Goal: Information Seeking & Learning: Get advice/opinions

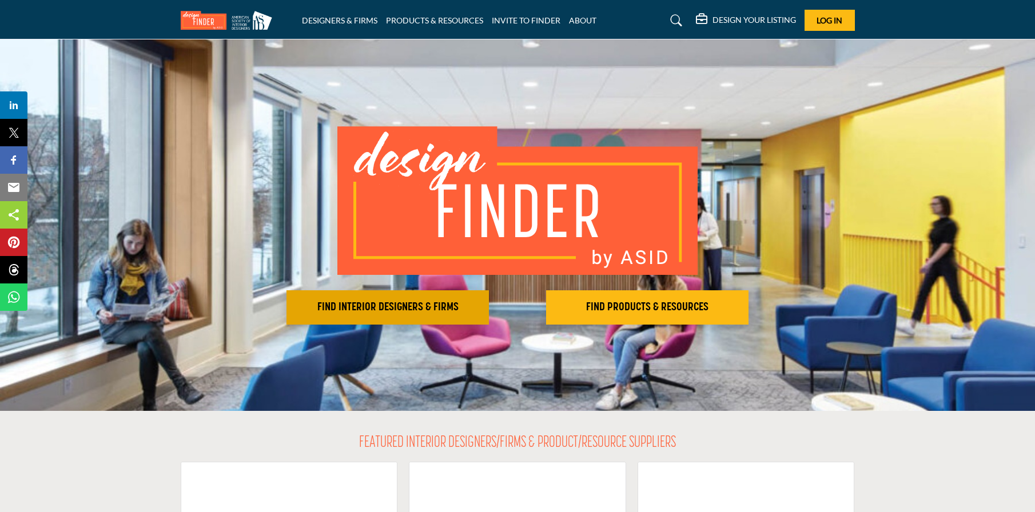
click at [310, 312] on h2 "FIND INTERIOR DESIGNERS & FIRMS" at bounding box center [388, 308] width 196 height 14
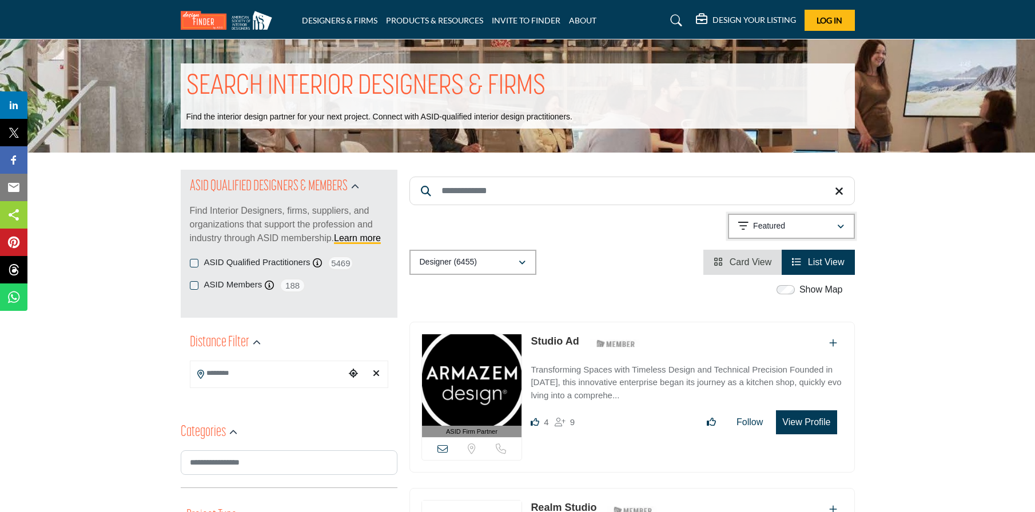
click at [796, 228] on div "Featured" at bounding box center [787, 227] width 98 height 14
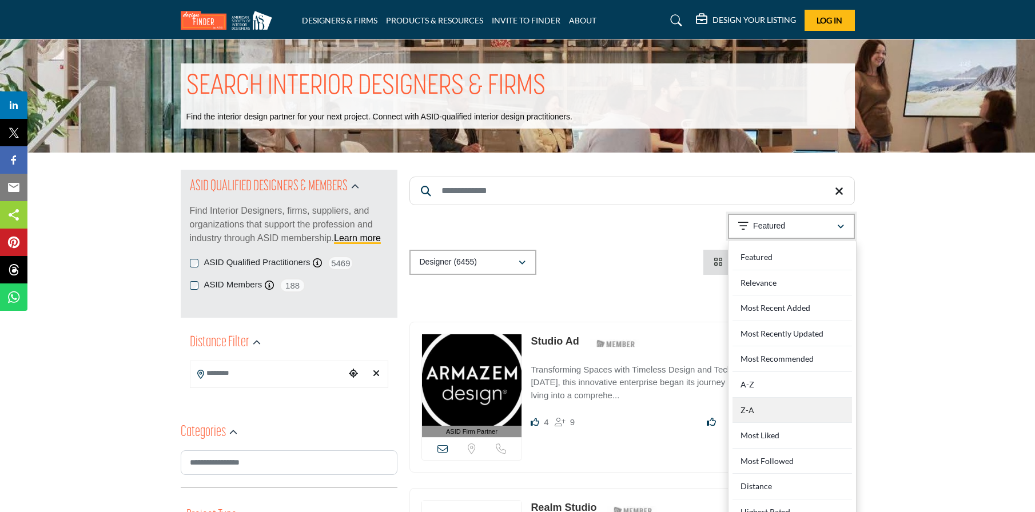
scroll to position [172, 0]
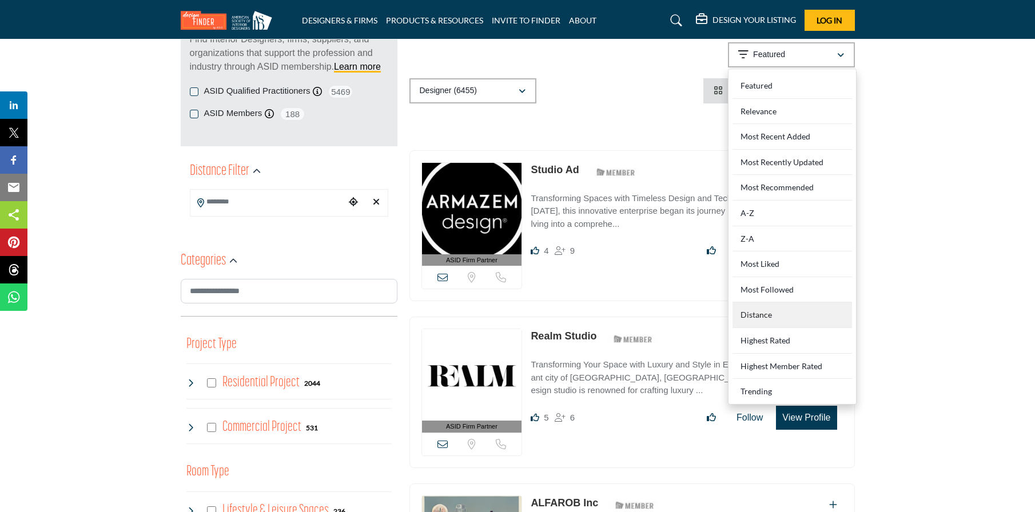
click at [787, 313] on div "Distance" at bounding box center [793, 316] width 120 height 26
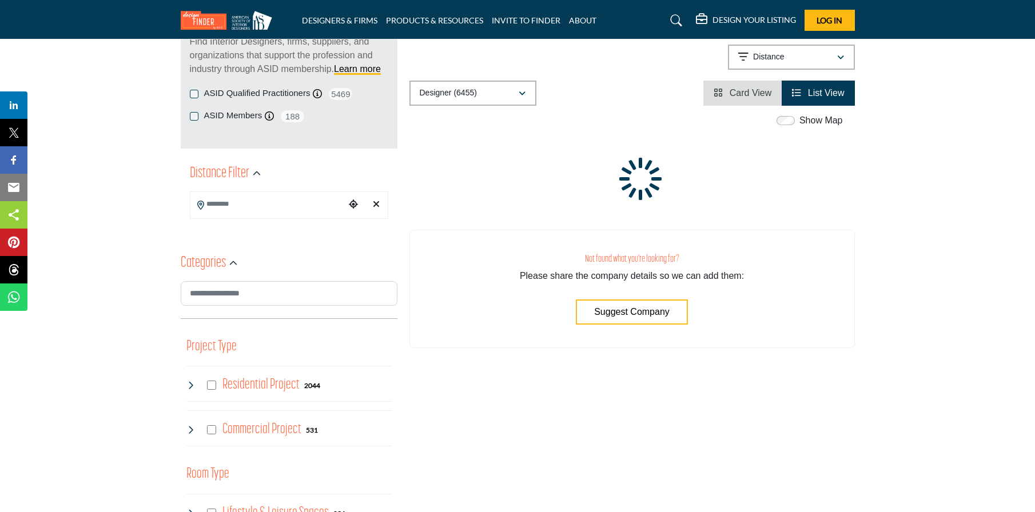
scroll to position [172, 0]
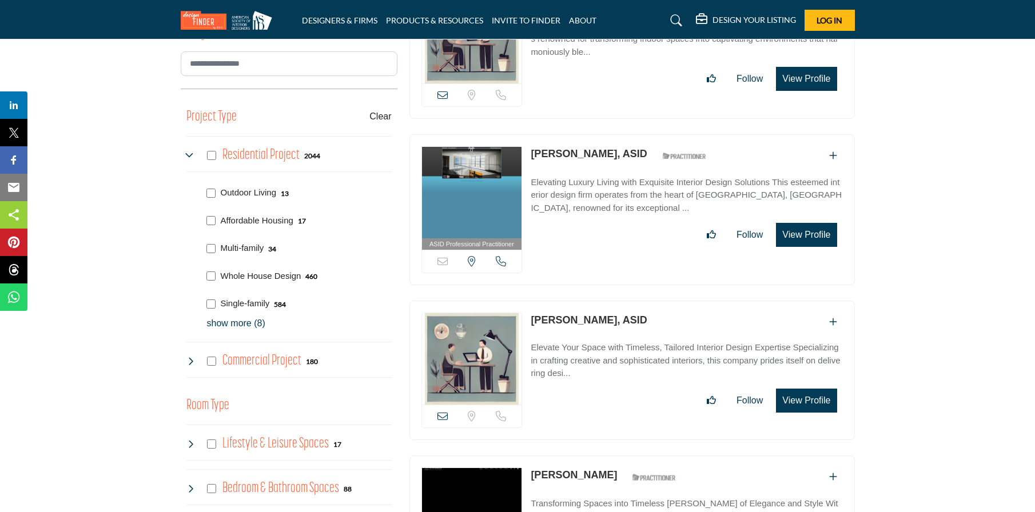
scroll to position [400, 0]
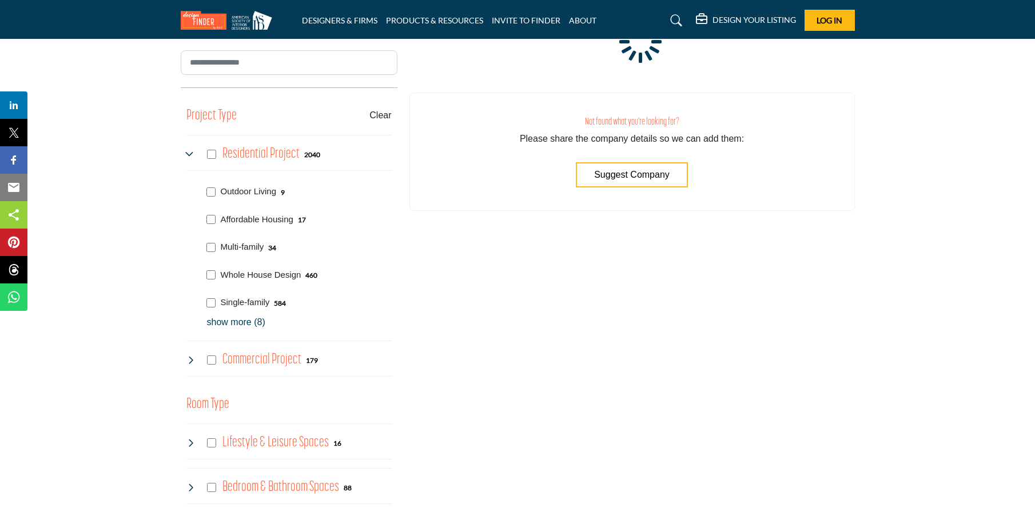
scroll to position [303, 0]
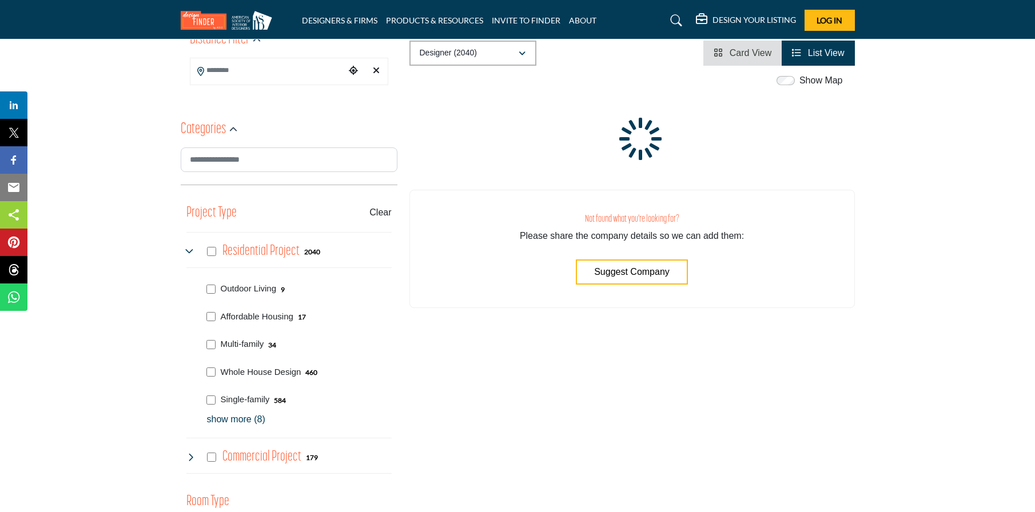
click at [212, 223] on div "Project Type Clear Affordable Housing Multi-family Whole House Design Single-fa…" at bounding box center [288, 339] width 205 height 285
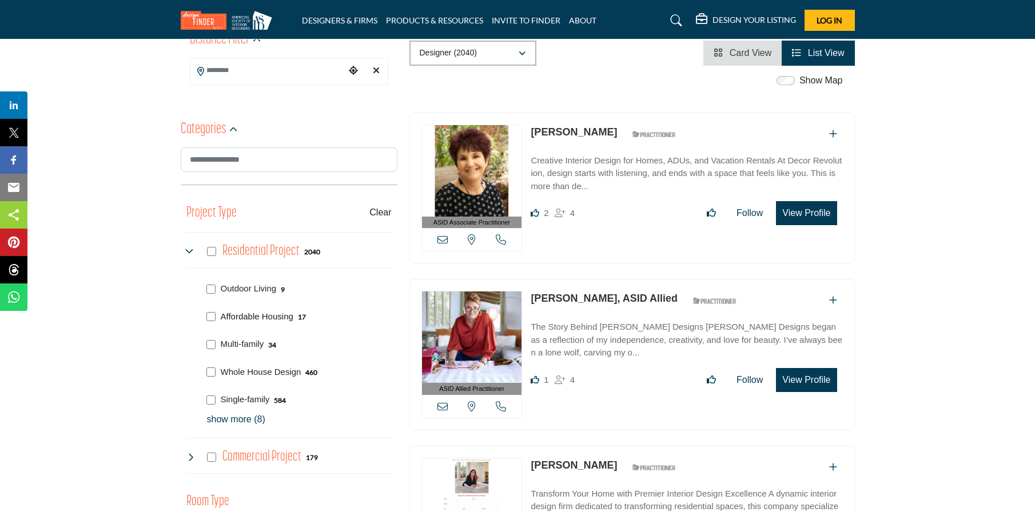
scroll to position [343, 0]
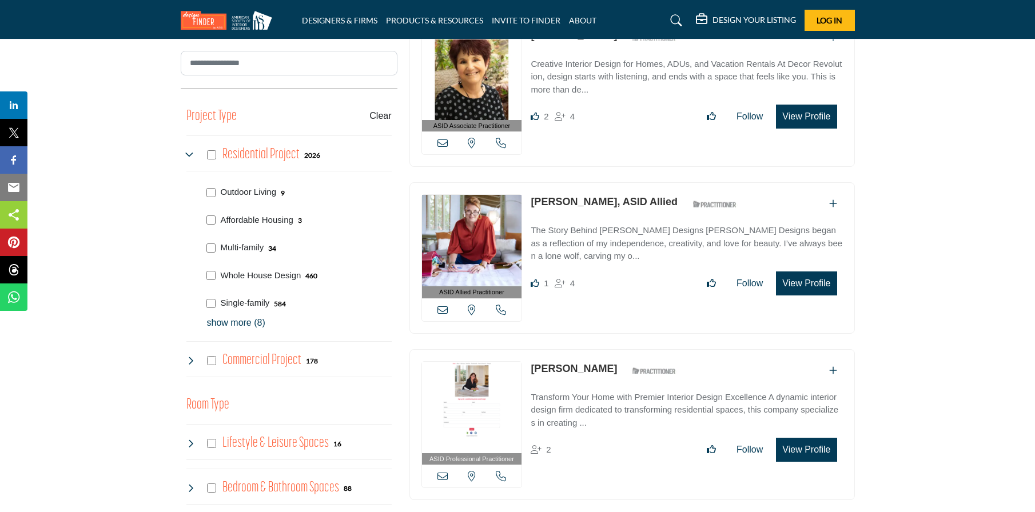
scroll to position [400, 0]
click at [248, 323] on p "show more (8)" at bounding box center [299, 323] width 185 height 14
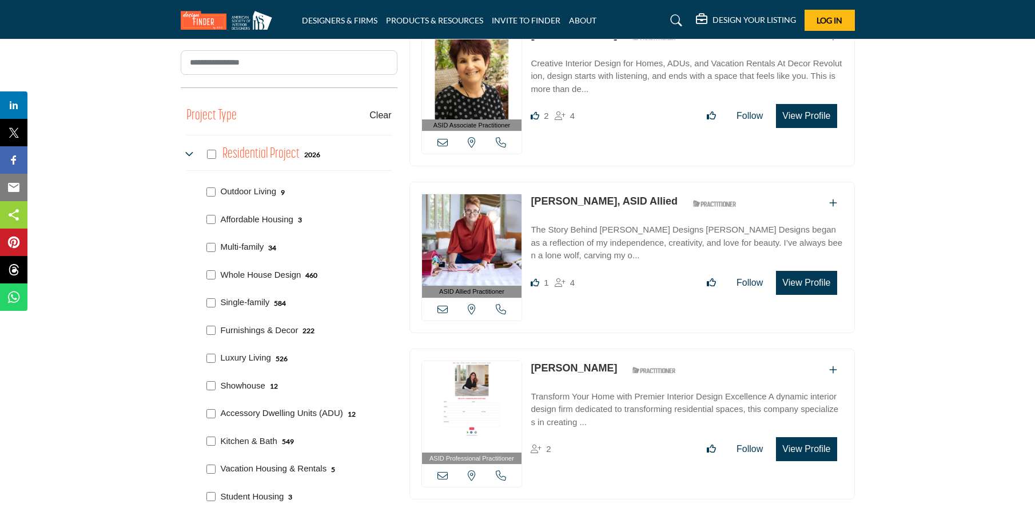
scroll to position [458, 0]
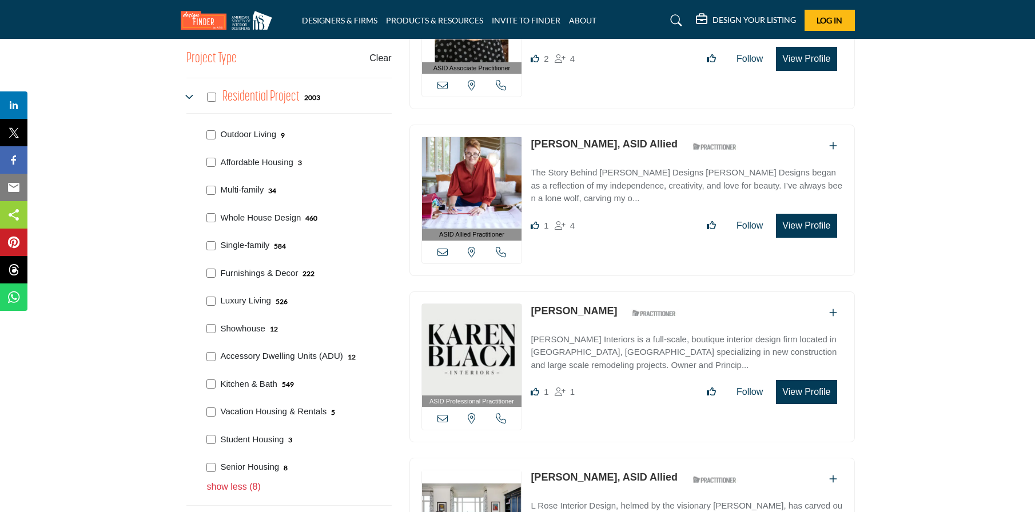
scroll to position [572, 0]
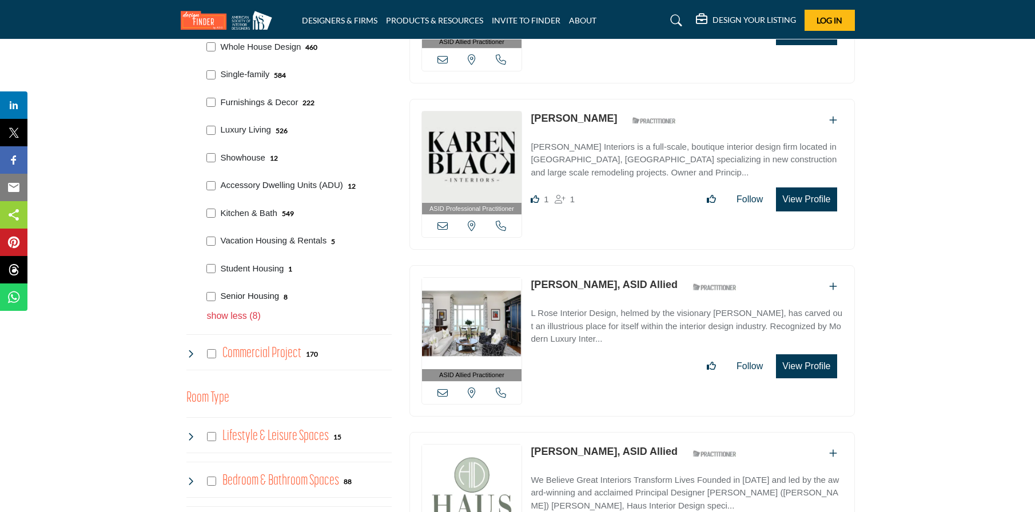
scroll to position [630, 0]
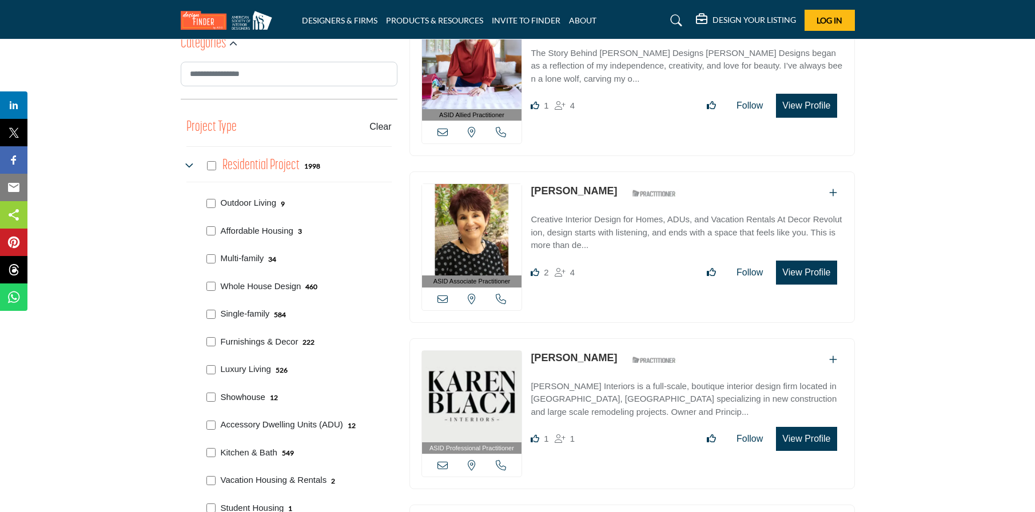
scroll to position [400, 0]
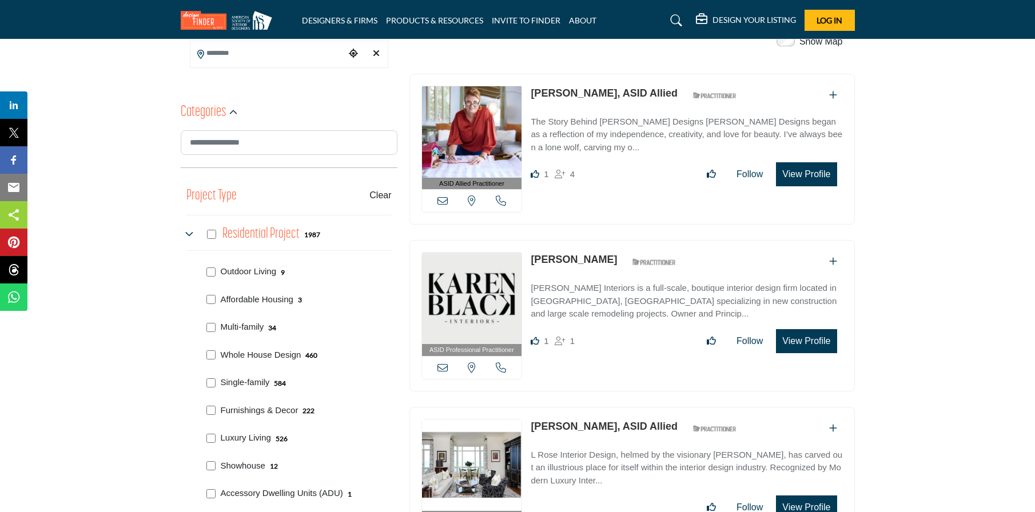
scroll to position [458, 0]
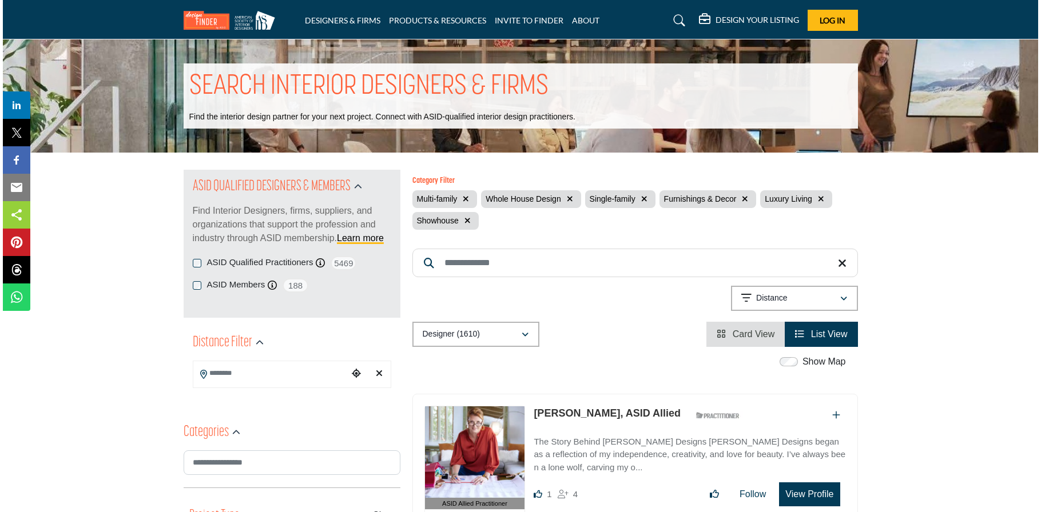
scroll to position [57, 0]
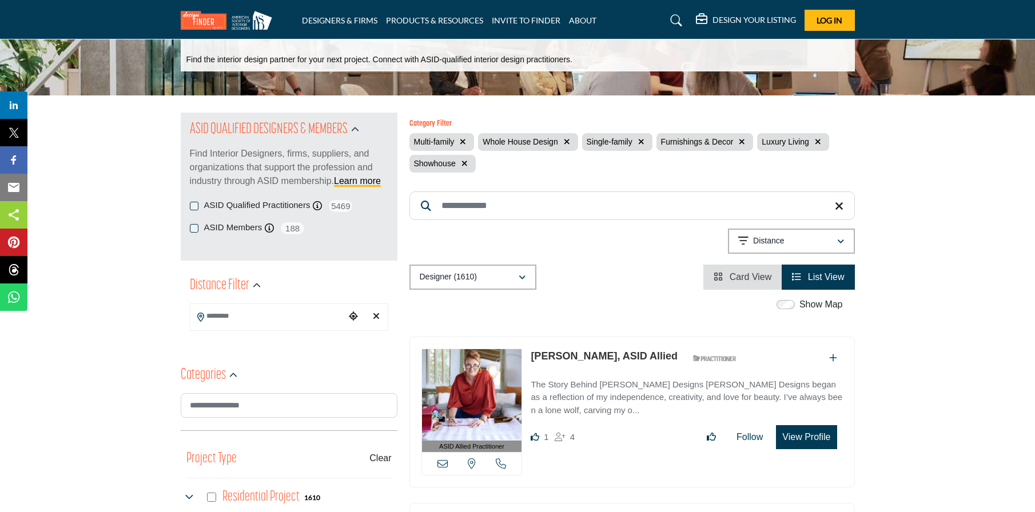
click at [814, 441] on button "View Profile" at bounding box center [806, 437] width 61 height 24
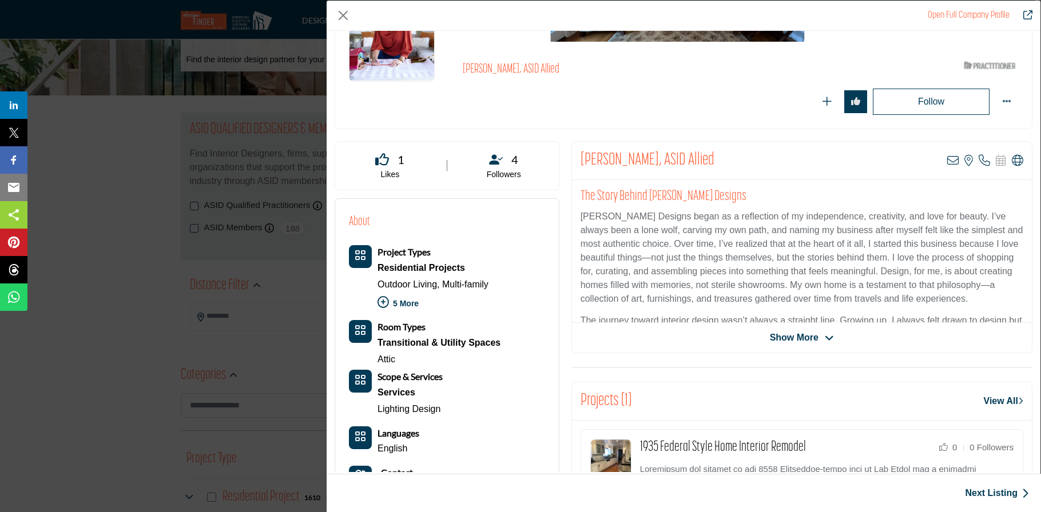
scroll to position [114, 0]
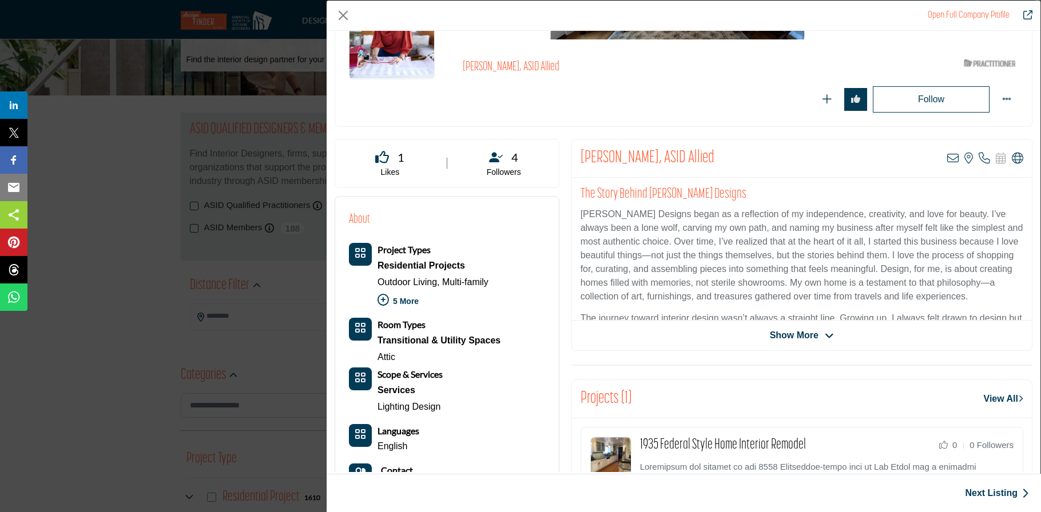
click at [786, 332] on span "Show More" at bounding box center [794, 336] width 49 height 14
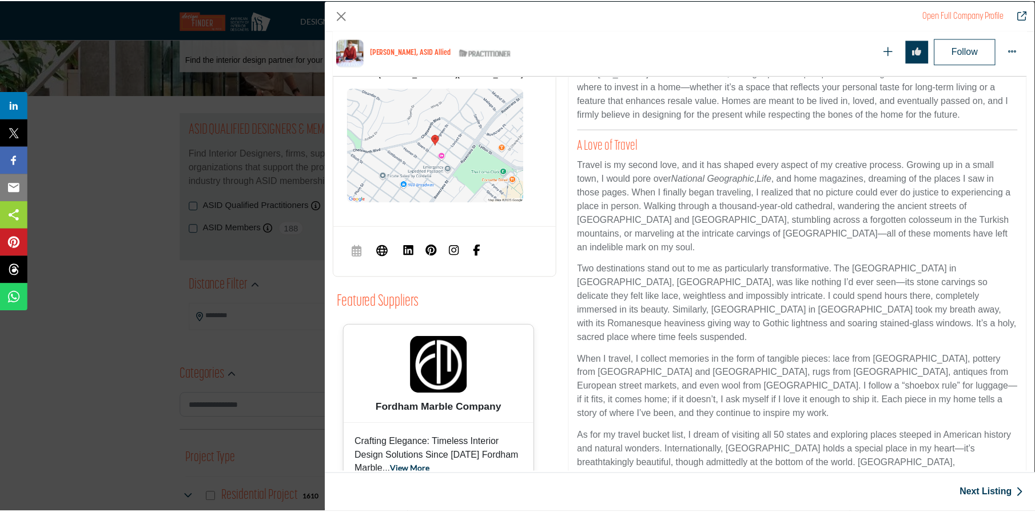
scroll to position [504, 0]
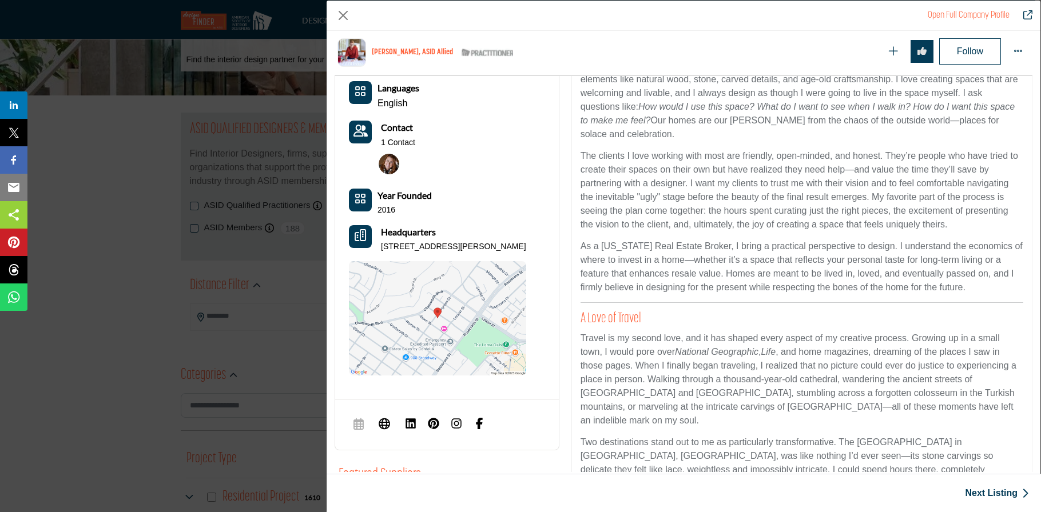
click at [423, 289] on img "Company Data Modal" at bounding box center [437, 318] width 177 height 114
click at [118, 304] on div "Open Full Company Profile Saskia Snyder, ASID Allied ASID Qualified Practitione…" at bounding box center [520, 256] width 1041 height 512
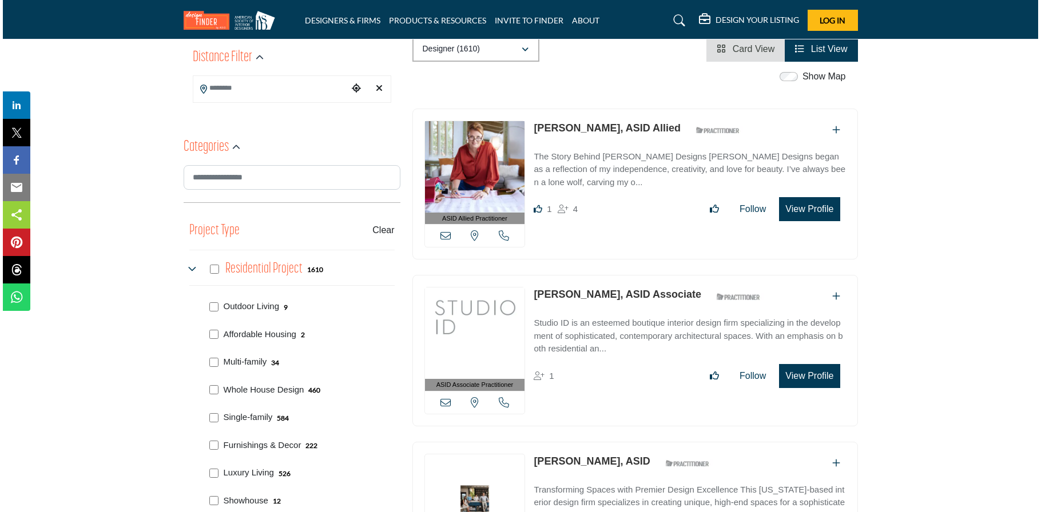
scroll to position [286, 0]
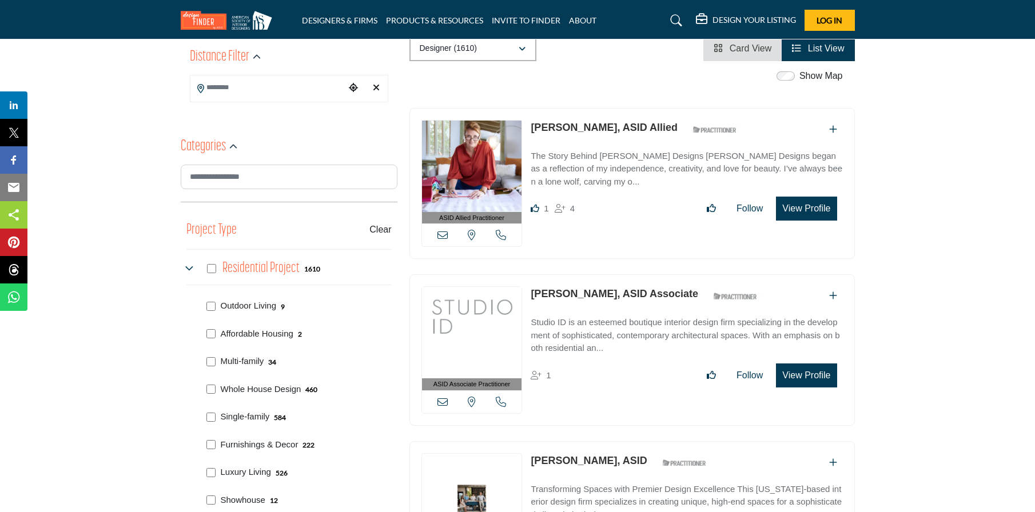
click at [818, 379] on button "View Profile" at bounding box center [806, 376] width 61 height 24
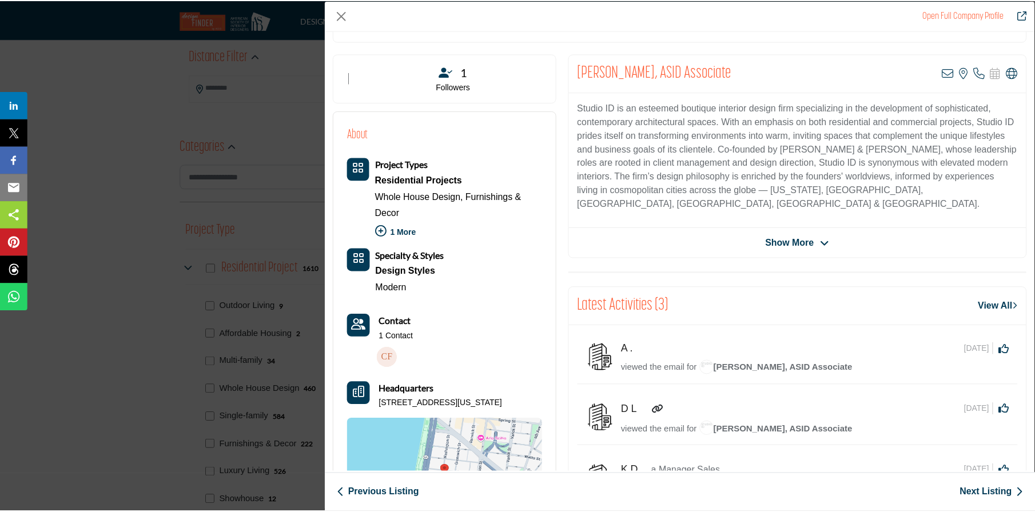
scroll to position [172, 0]
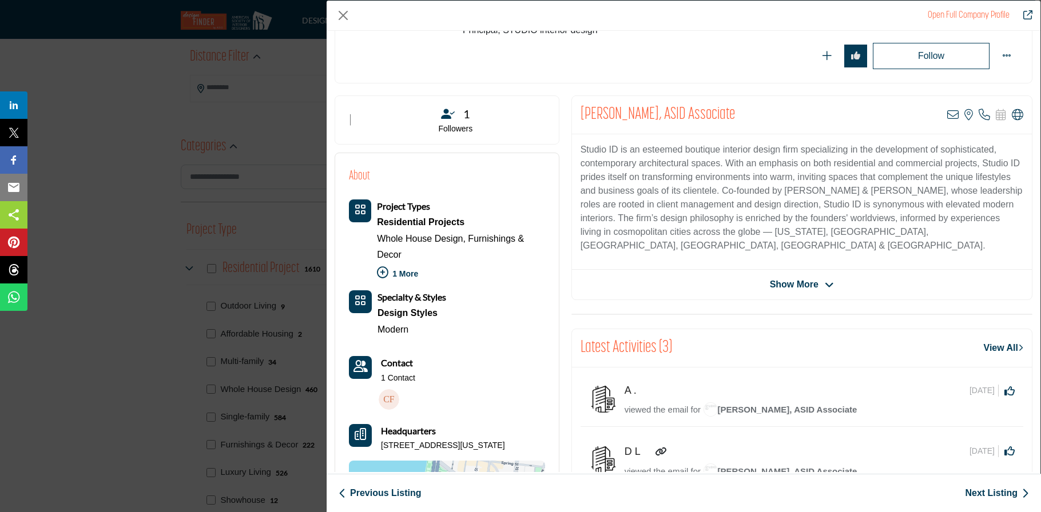
click at [264, 122] on div "Open Full Company Profile Christa Frey, ASID Associate ASID Qualified Practitio…" at bounding box center [520, 256] width 1041 height 512
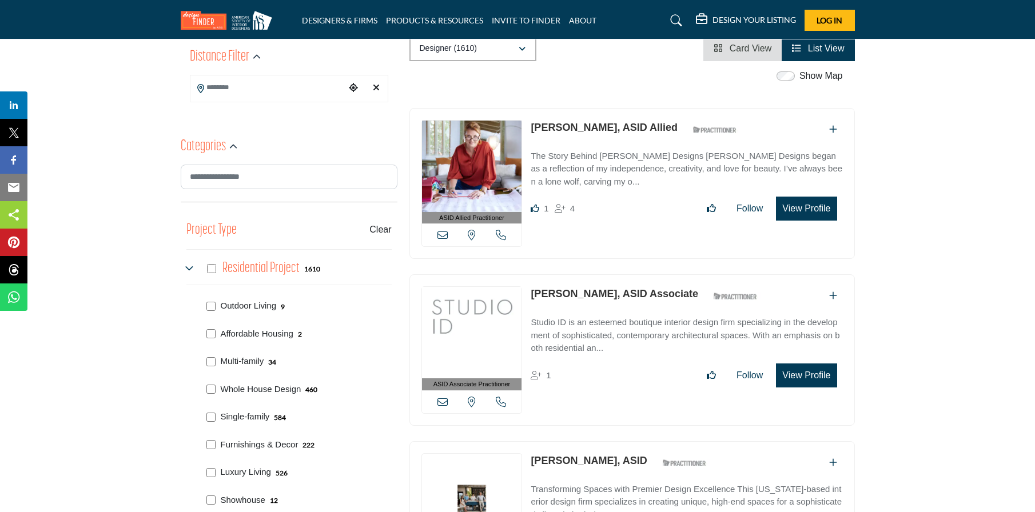
click at [341, 90] on input "Search Location" at bounding box center [267, 88] width 154 height 22
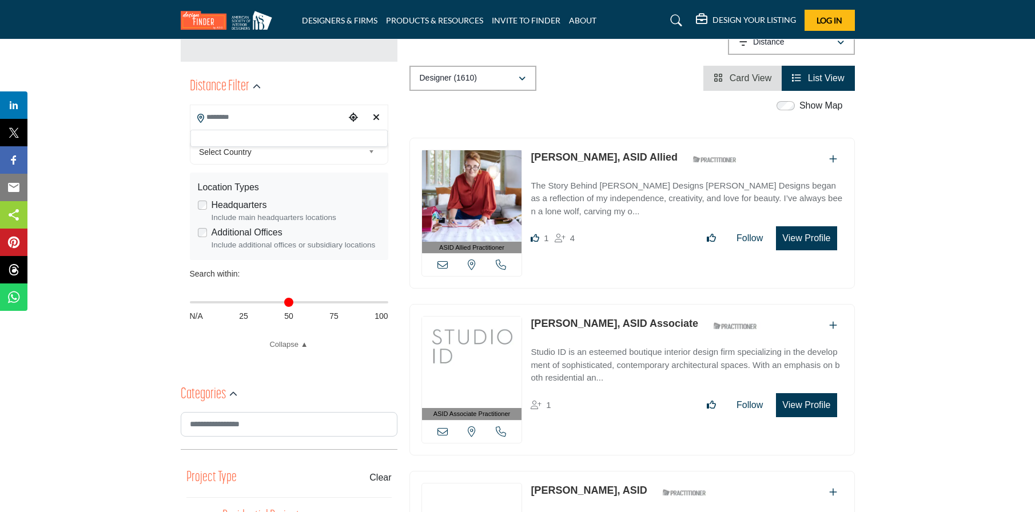
scroll to position [229, 0]
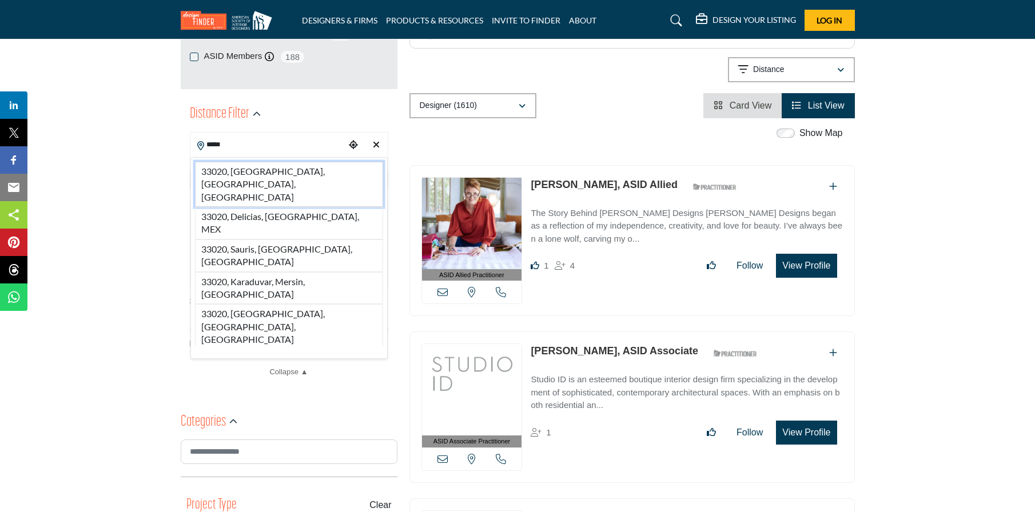
click at [264, 173] on li "33020, [GEOGRAPHIC_DATA], [GEOGRAPHIC_DATA], [GEOGRAPHIC_DATA]" at bounding box center [289, 184] width 188 height 45
type input "**********"
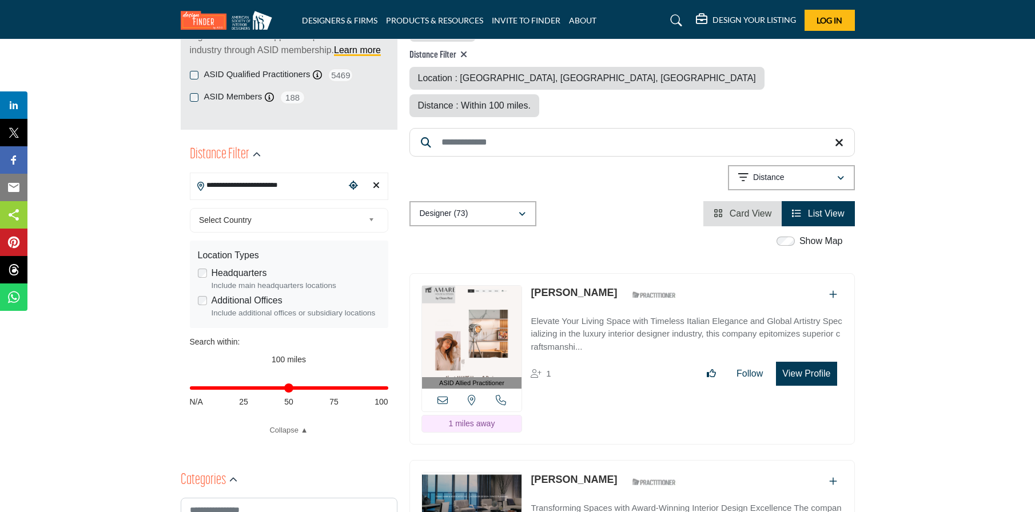
scroll to position [229, 0]
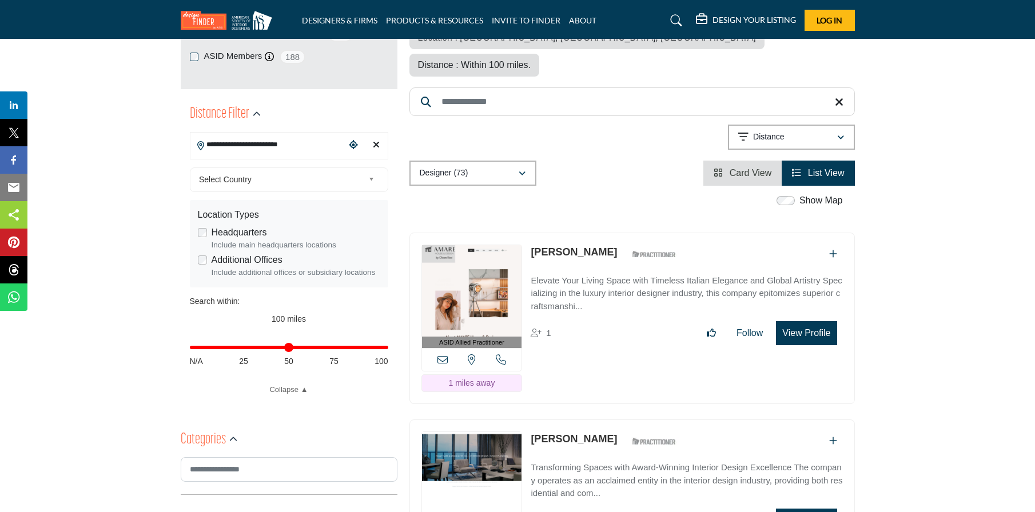
drag, startPoint x: 331, startPoint y: 348, endPoint x: 345, endPoint y: 355, distance: 15.3
click at [331, 348] on input "Distance in miles" at bounding box center [289, 348] width 198 height 2
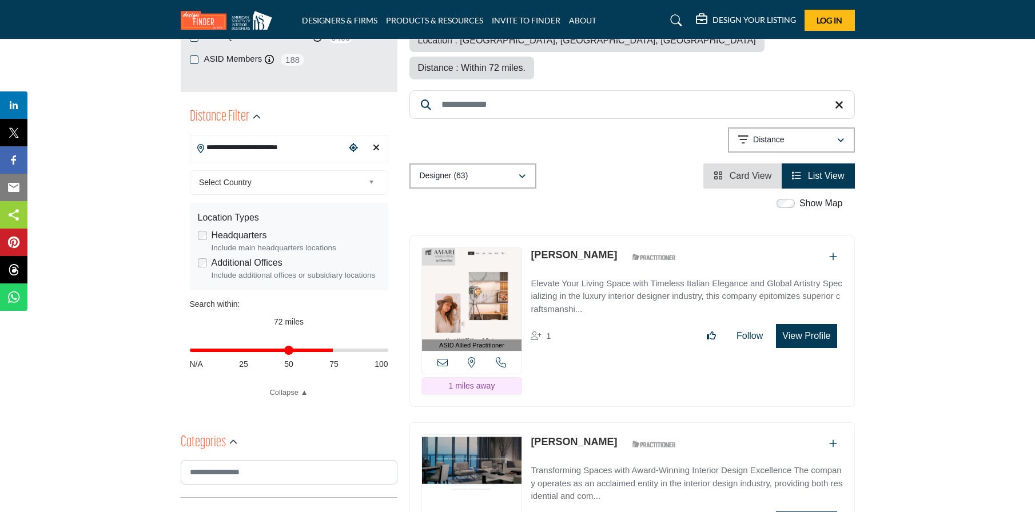
scroll to position [229, 0]
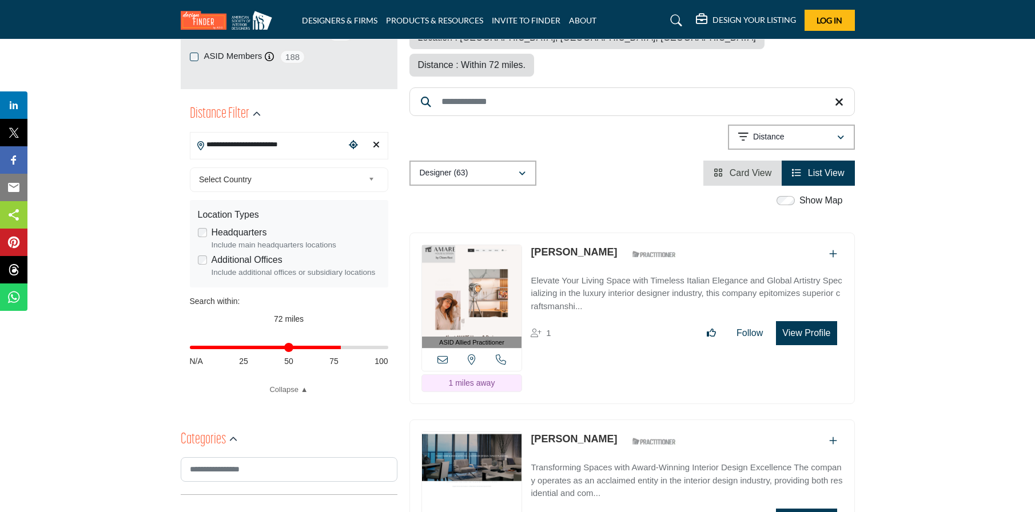
drag, startPoint x: 329, startPoint y: 347, endPoint x: 338, endPoint y: 348, distance: 8.7
type input "**"
click at [338, 348] on input "Distance in miles" at bounding box center [289, 348] width 198 height 2
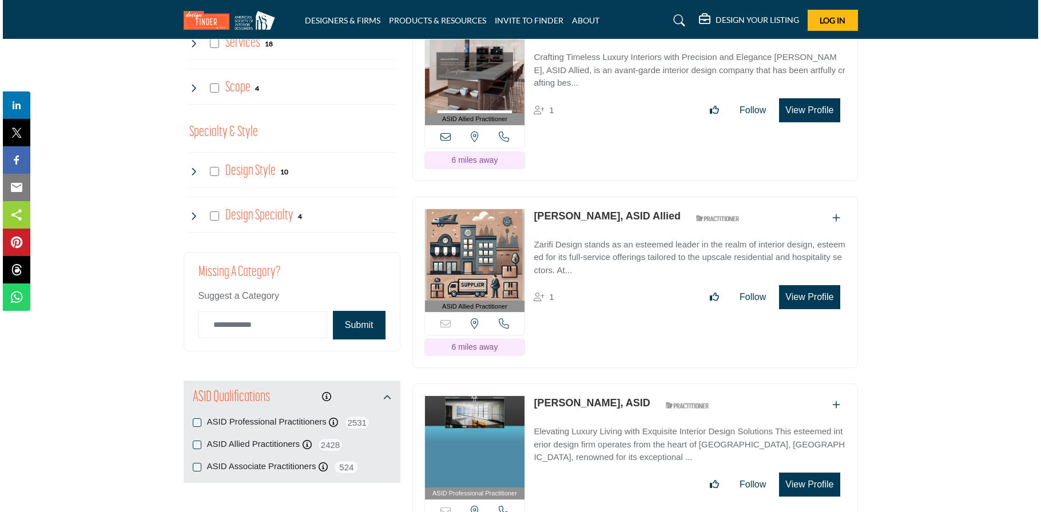
scroll to position [1658, 0]
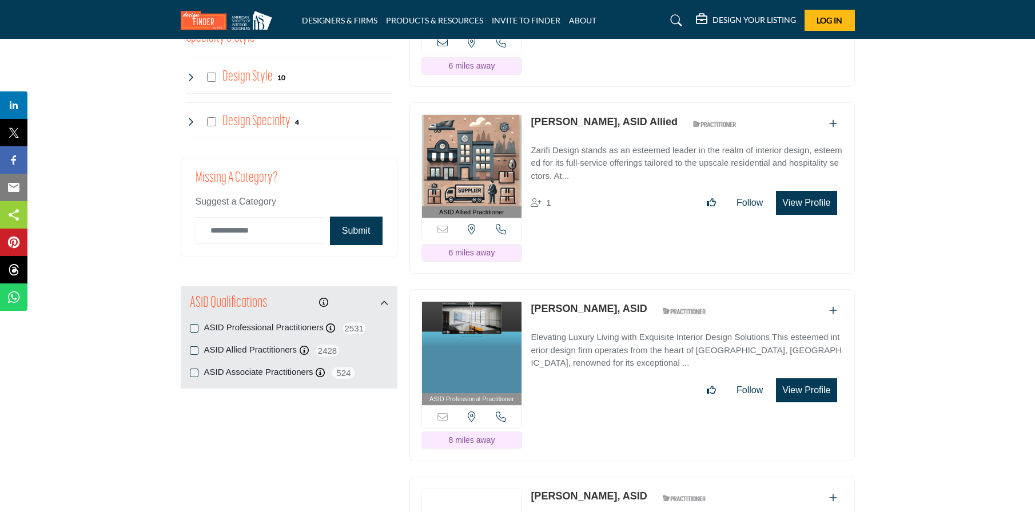
click at [828, 379] on button "View Profile" at bounding box center [806, 391] width 61 height 24
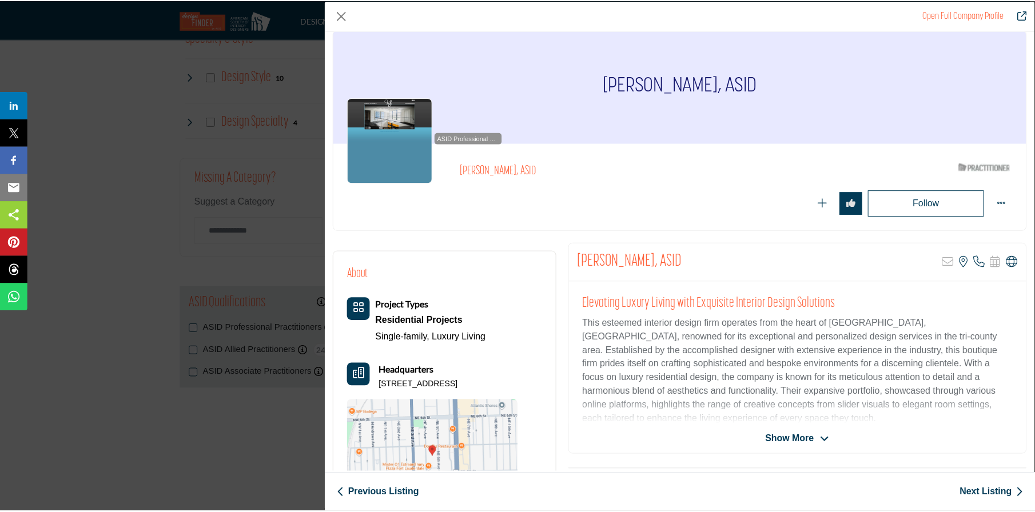
scroll to position [0, 0]
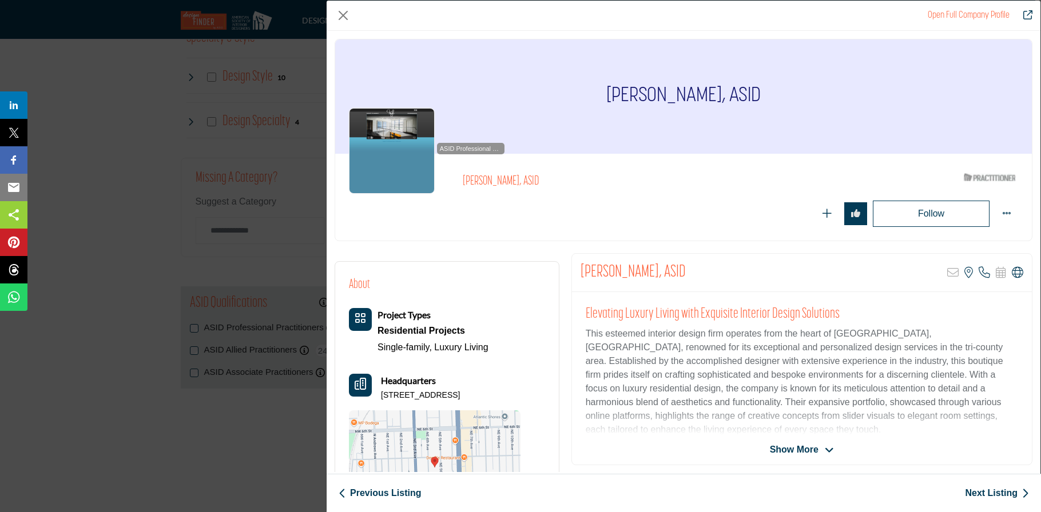
click at [184, 411] on div "Open Full Company Profile Marci Varca, ASID ASID Qualified Practitioner who val…" at bounding box center [520, 256] width 1041 height 512
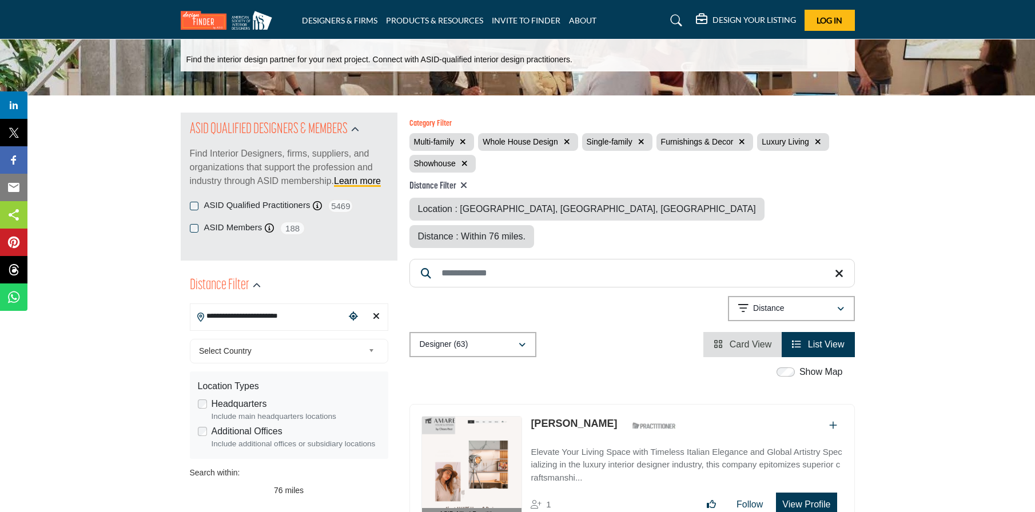
scroll to position [229, 0]
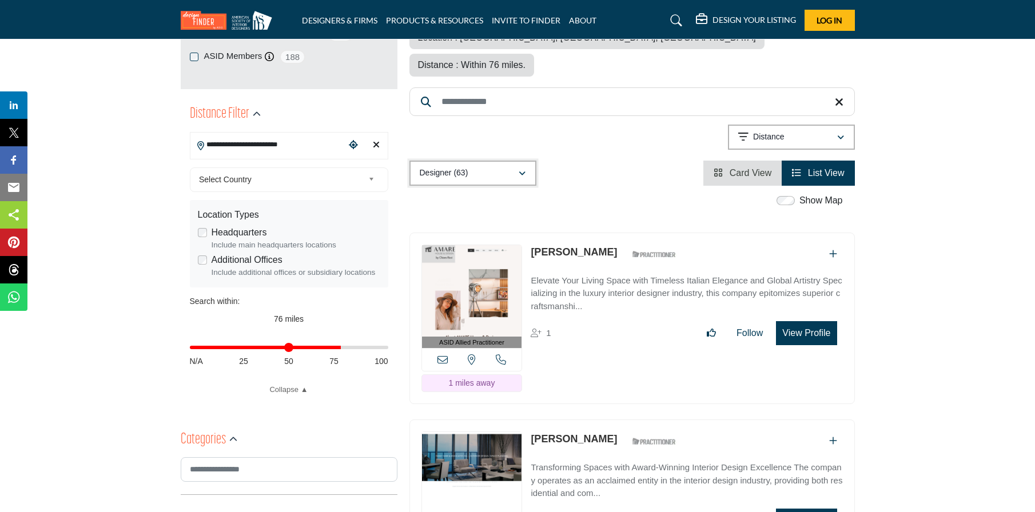
click at [517, 166] on div "Designer (63)" at bounding box center [469, 173] width 98 height 14
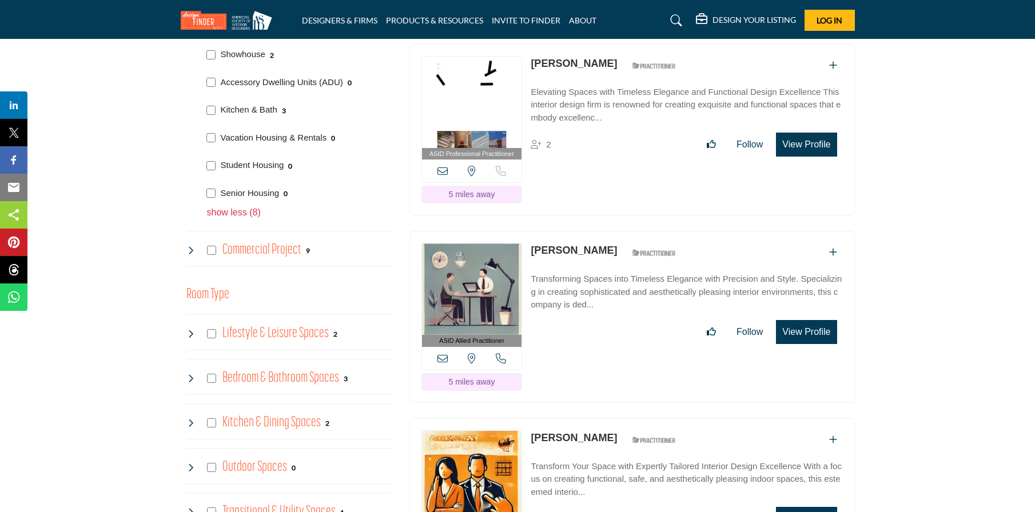
scroll to position [972, 0]
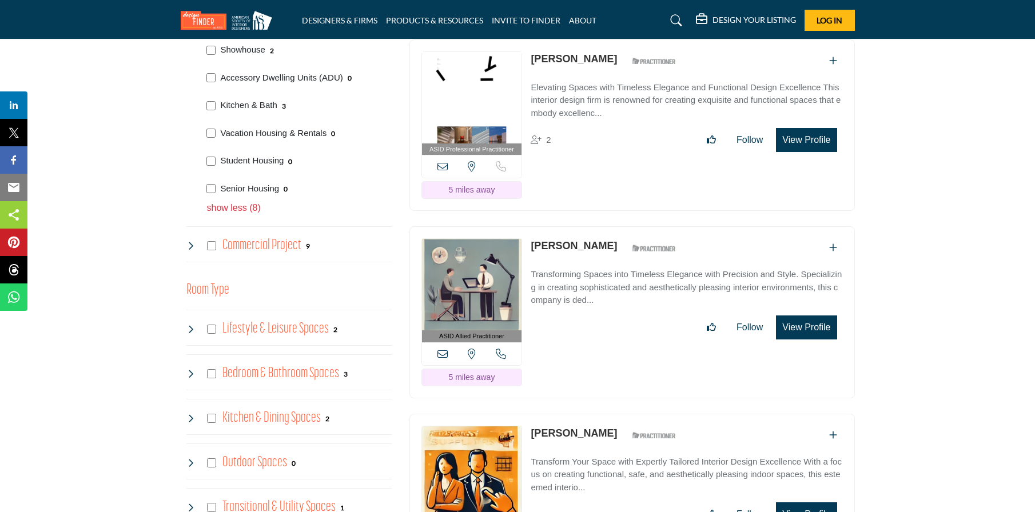
click at [248, 253] on h4 "Commercial Project" at bounding box center [261, 246] width 79 height 20
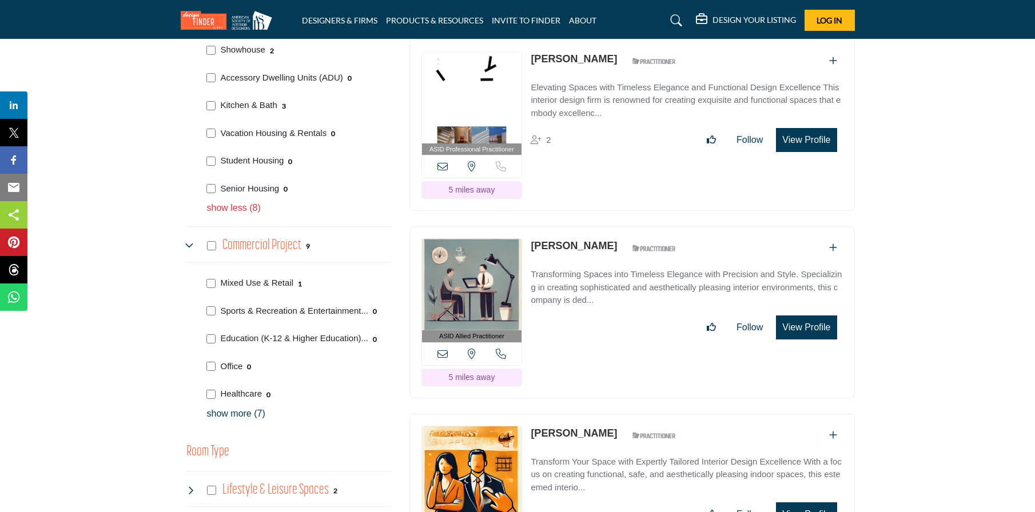
click at [240, 411] on p "show more (7)" at bounding box center [299, 414] width 185 height 14
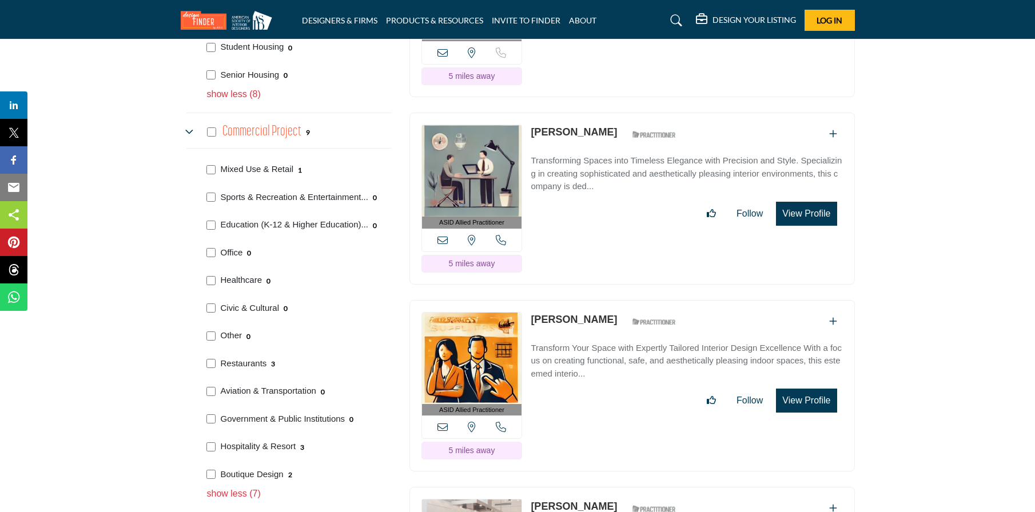
scroll to position [1087, 0]
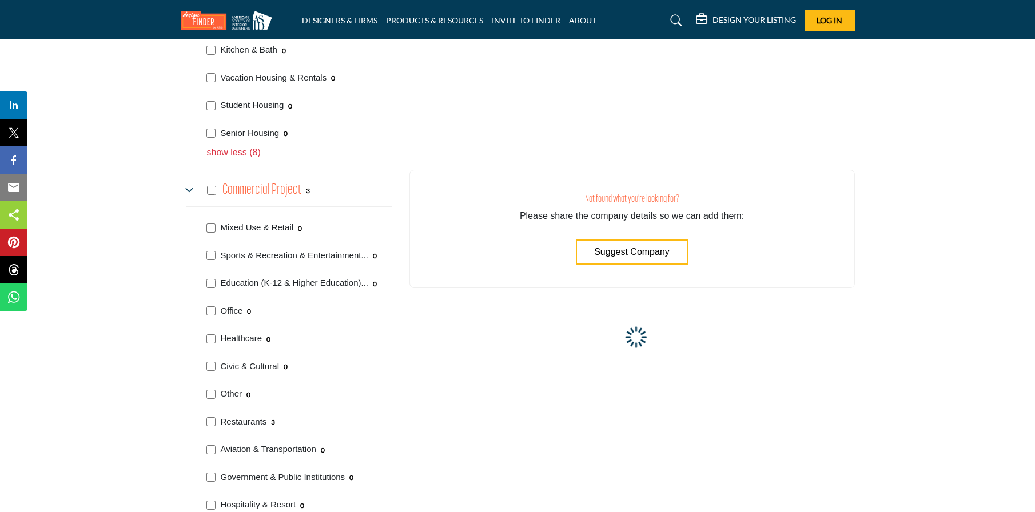
scroll to position [1029, 0]
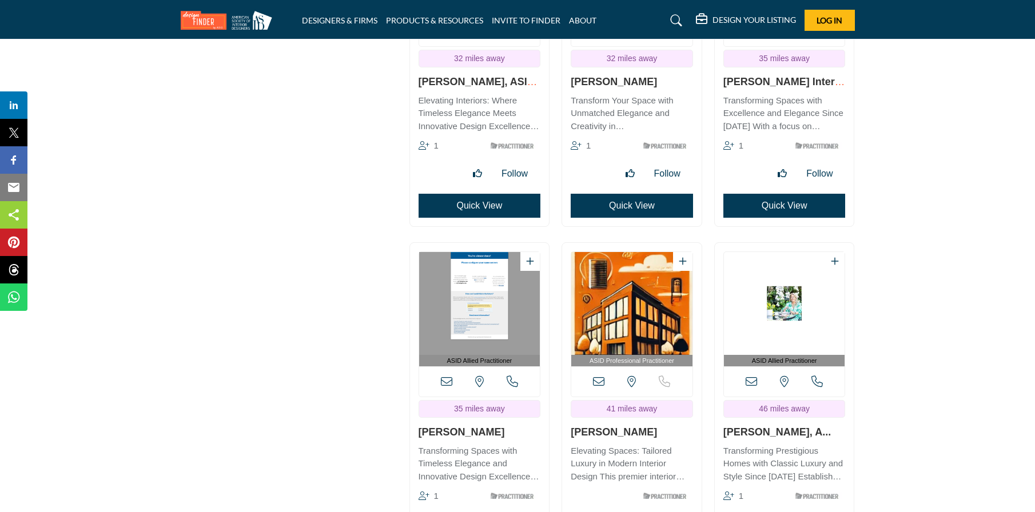
scroll to position [5890, 0]
